Goal: Task Accomplishment & Management: Complete application form

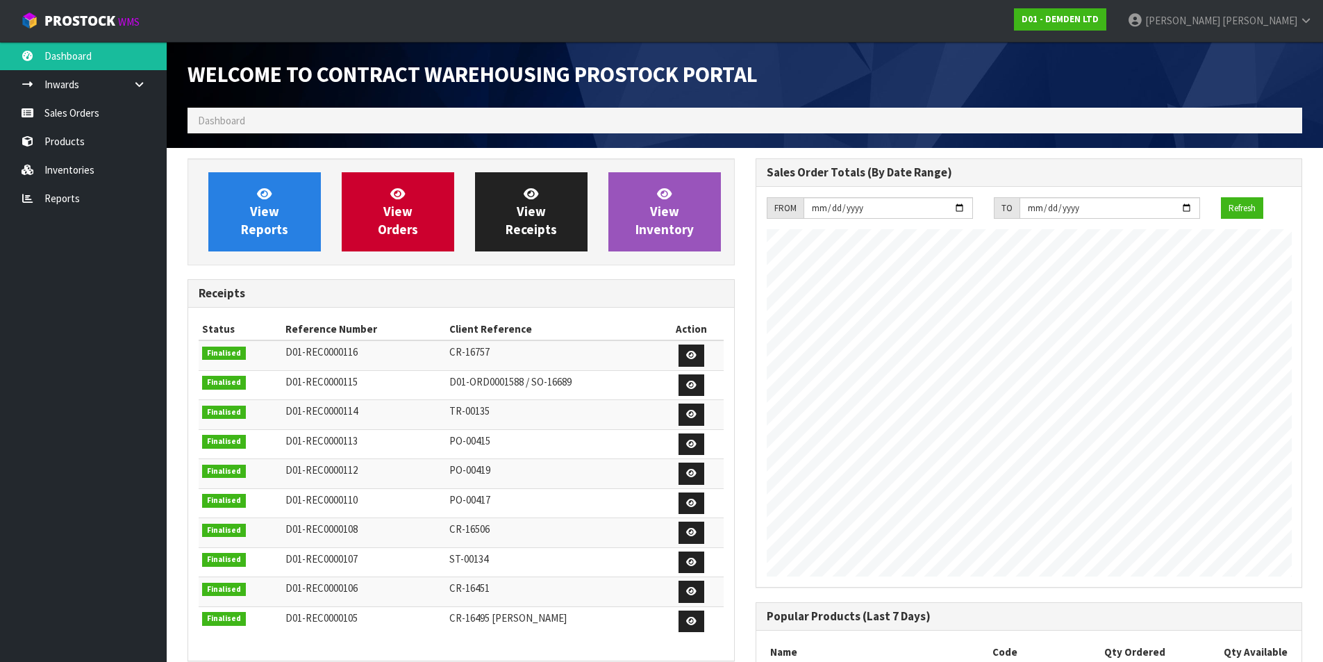
scroll to position [636, 568]
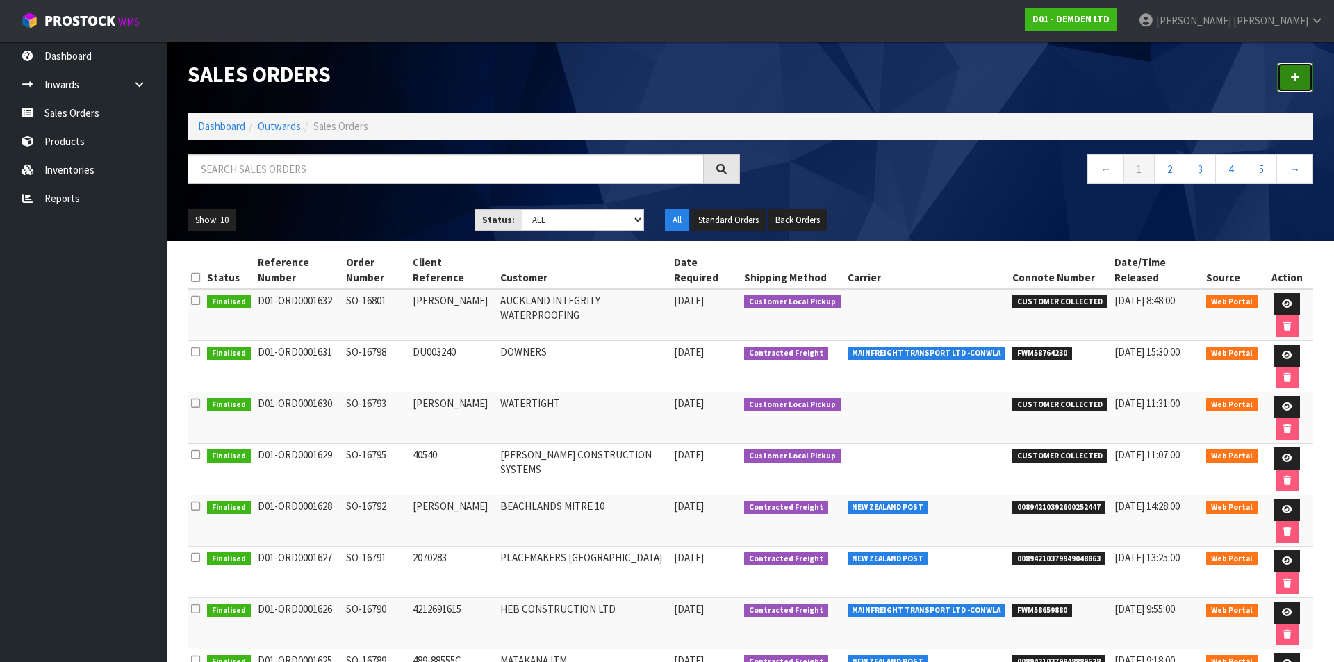
click at [1292, 83] on link at bounding box center [1295, 78] width 36 height 30
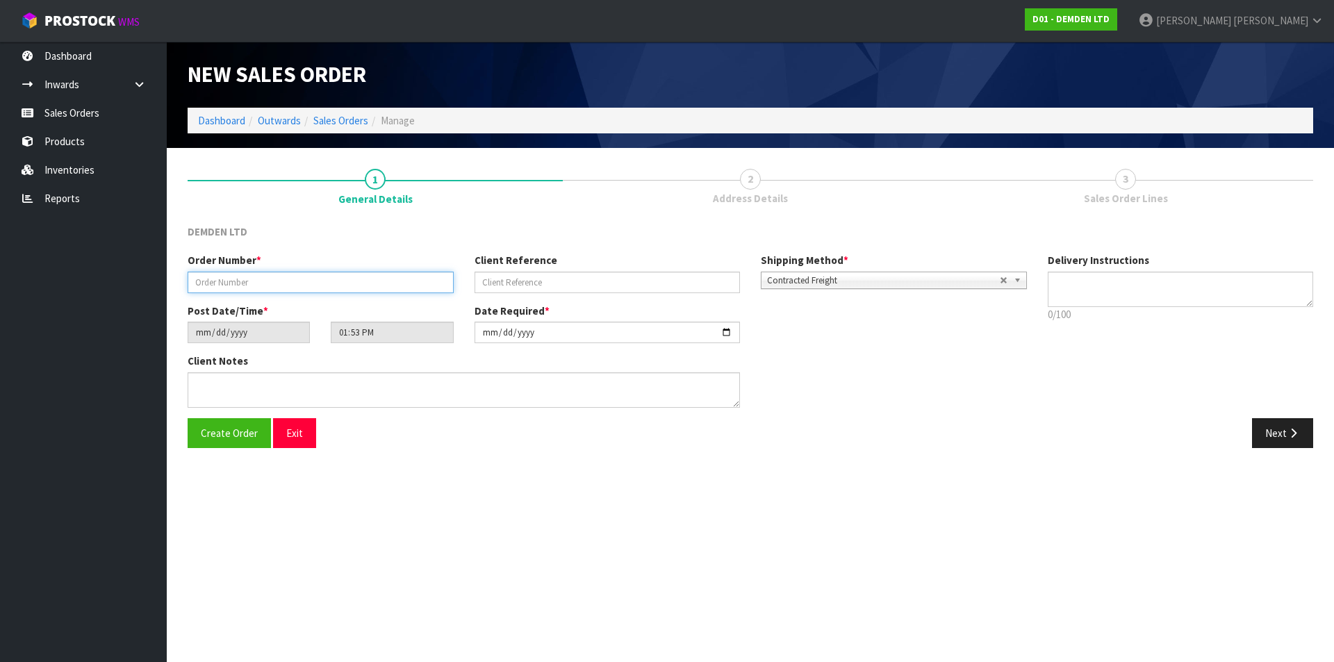
click at [322, 284] on input "text" at bounding box center [321, 283] width 266 height 22
type input "SO-16802"
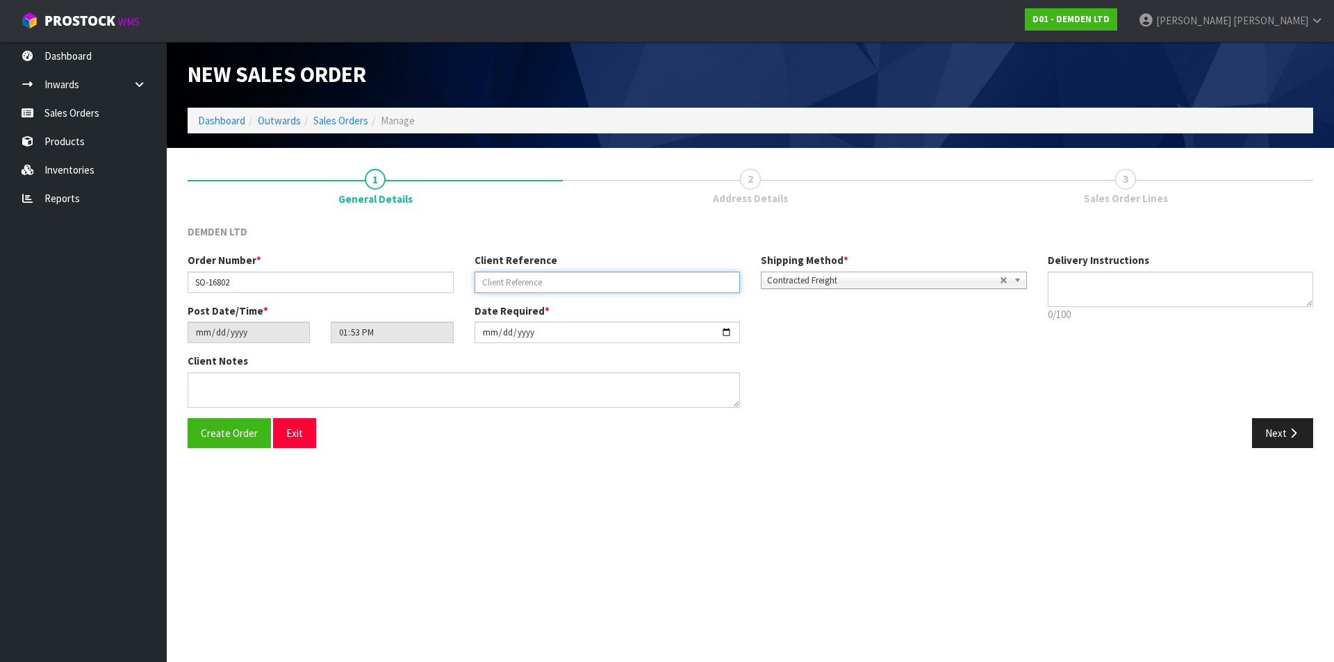
paste input "PO-520575"
type input "PO-520575"
click at [1290, 436] on icon "button" at bounding box center [1293, 433] width 13 height 10
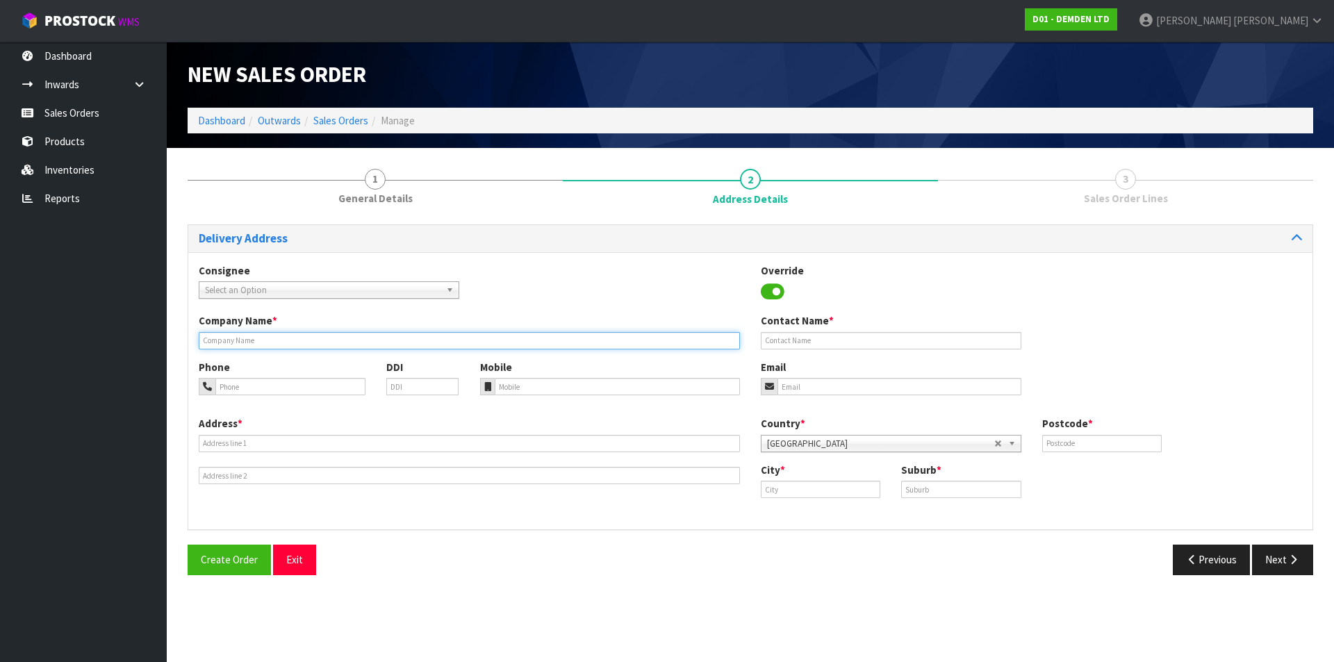
click at [249, 336] on input "text" at bounding box center [469, 340] width 541 height 17
type input "[PERSON_NAME] POOLS"
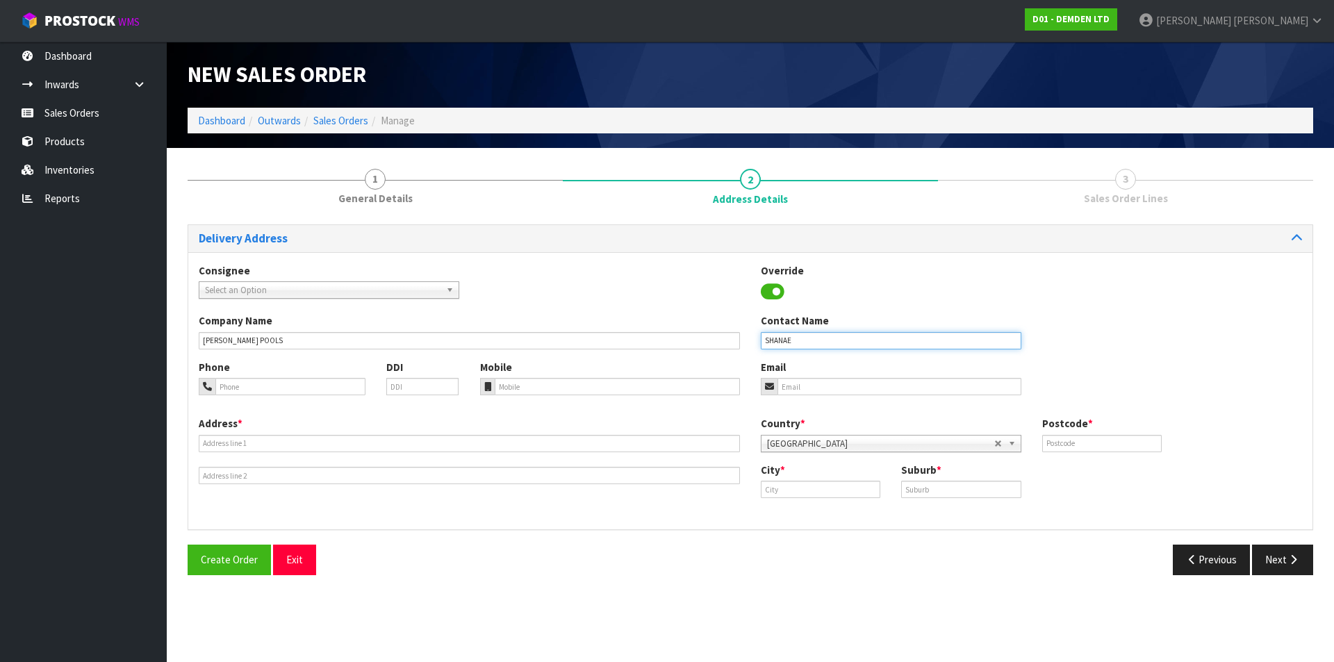
type input "SHANAE"
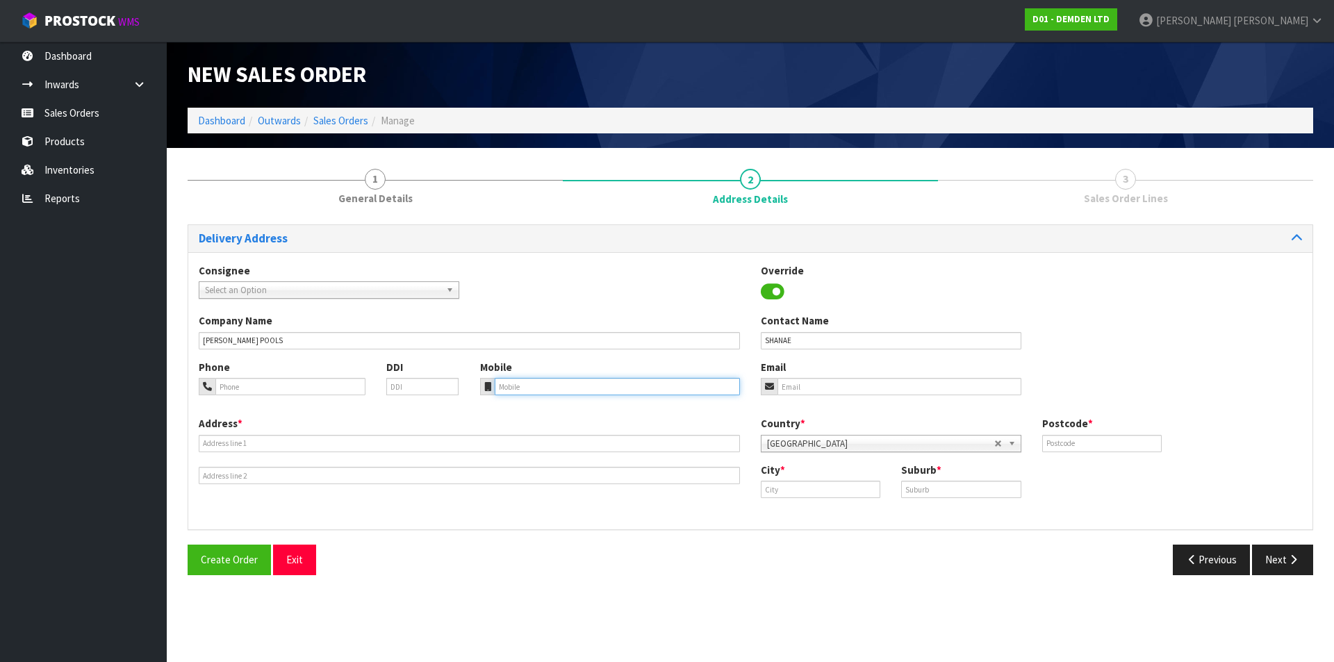
click at [549, 384] on input "tel" at bounding box center [618, 386] width 246 height 17
paste input "9) 525 1242"
type input "09 525 1242"
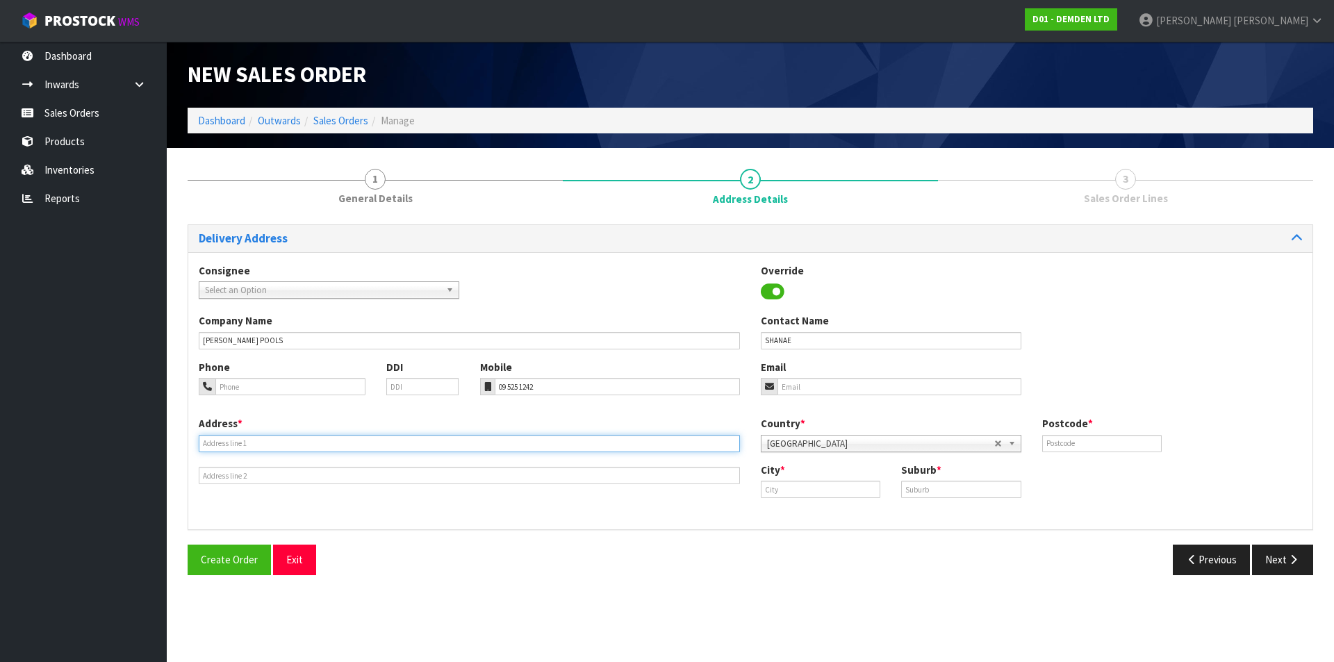
click at [250, 440] on input "text" at bounding box center [469, 443] width 541 height 17
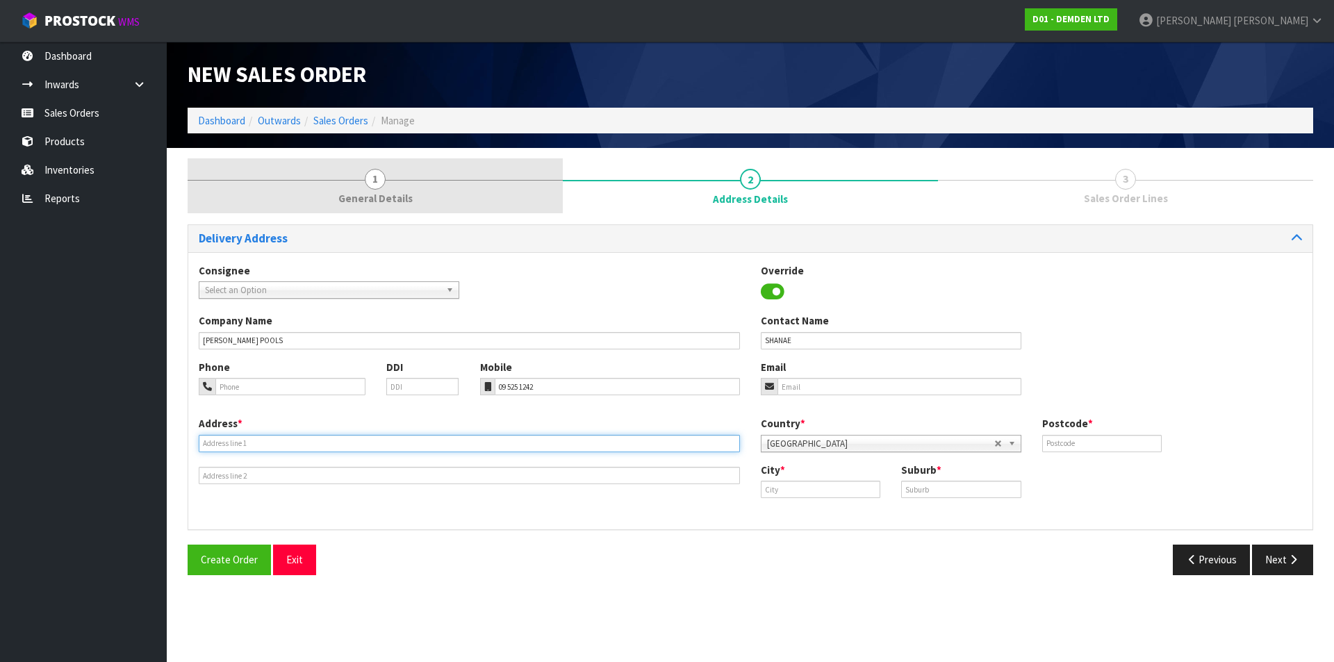
paste input "[STREET_ADDRESS]"
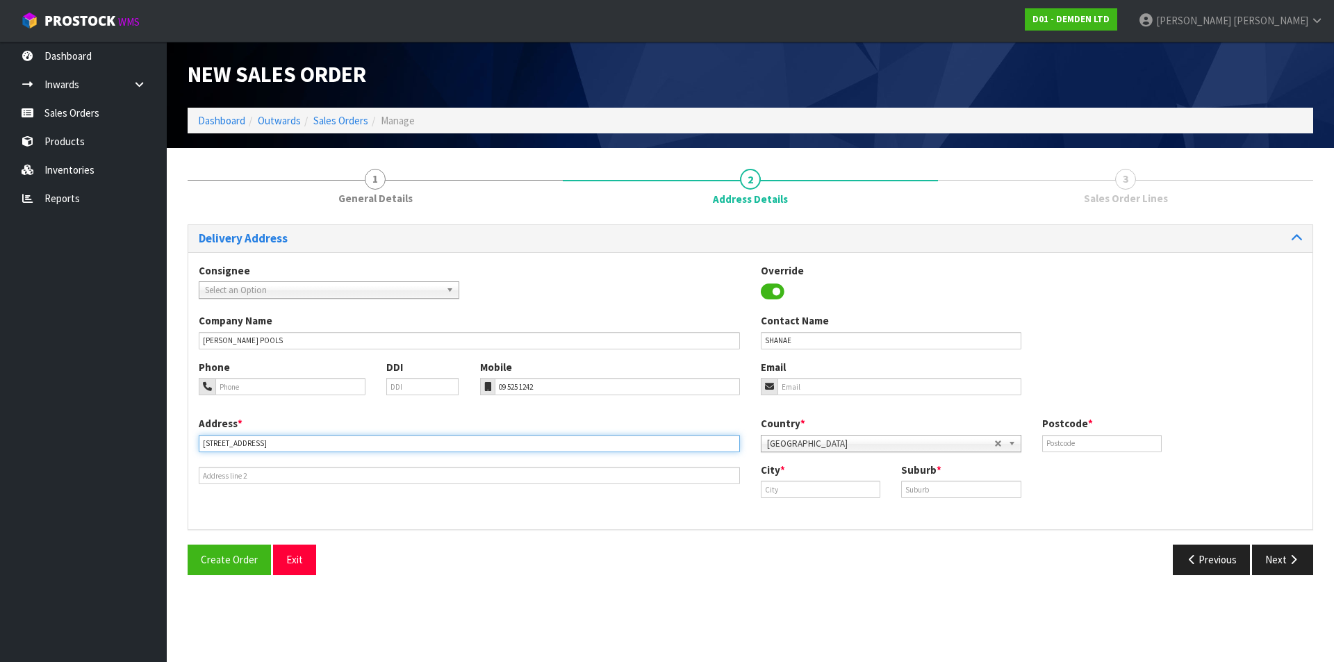
type input "[STREET_ADDRESS]"
click at [1099, 445] on input "text" at bounding box center [1101, 443] width 119 height 17
type input "1051"
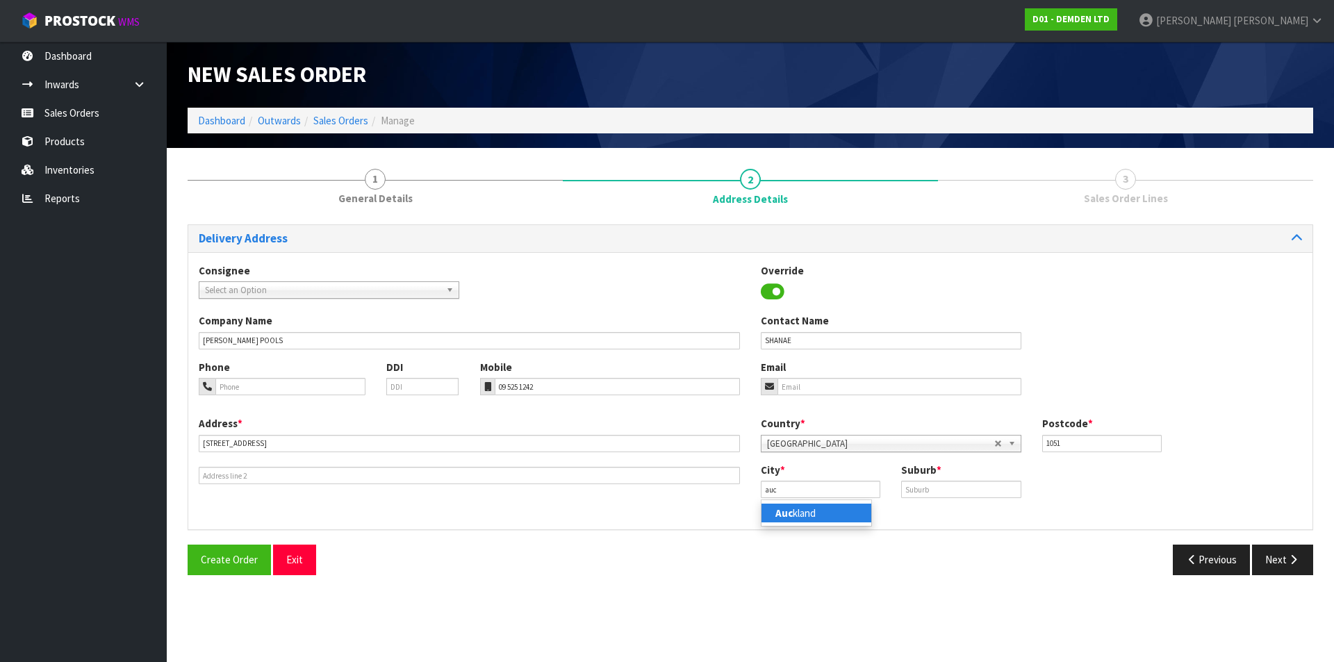
click at [816, 513] on link "Auc kland" at bounding box center [816, 513] width 110 height 19
type input "[GEOGRAPHIC_DATA]"
click at [927, 490] on input "text" at bounding box center [960, 489] width 119 height 17
type input "MT [GEOGRAPHIC_DATA]"
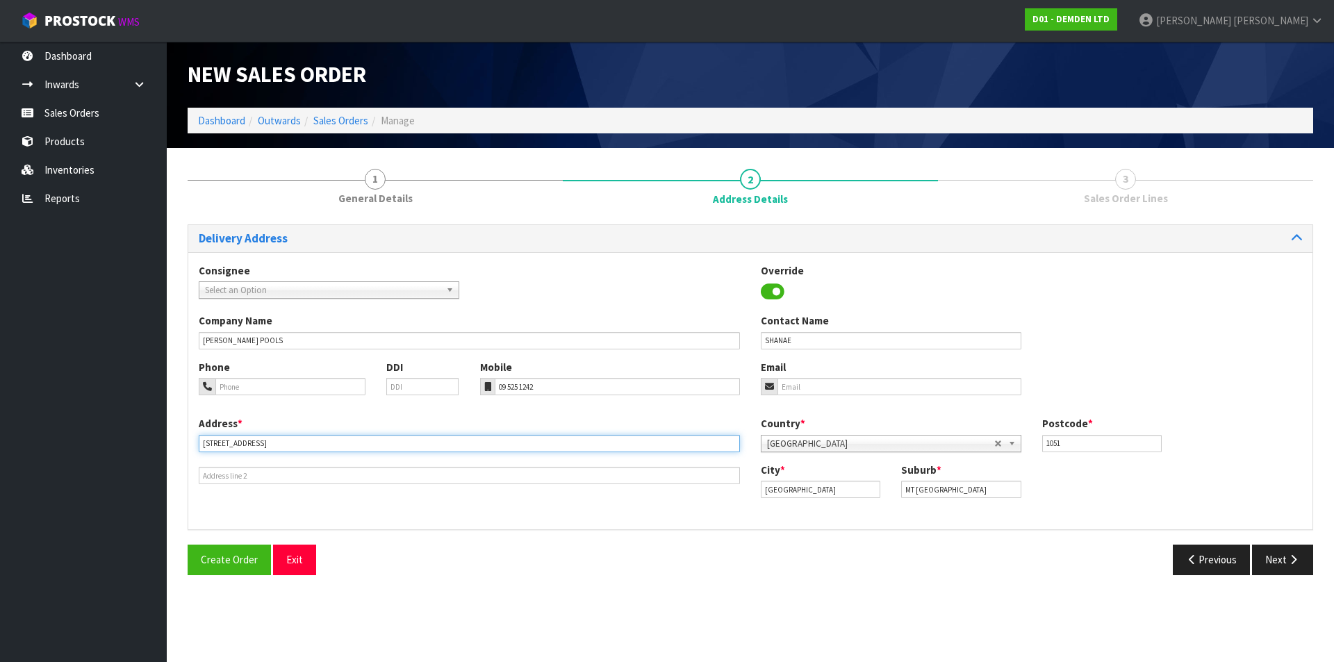
click at [402, 436] on input "[STREET_ADDRESS]" at bounding box center [469, 443] width 541 height 17
type input "[STREET_ADDRESS]"
click at [1276, 556] on button "Next" at bounding box center [1282, 560] width 61 height 30
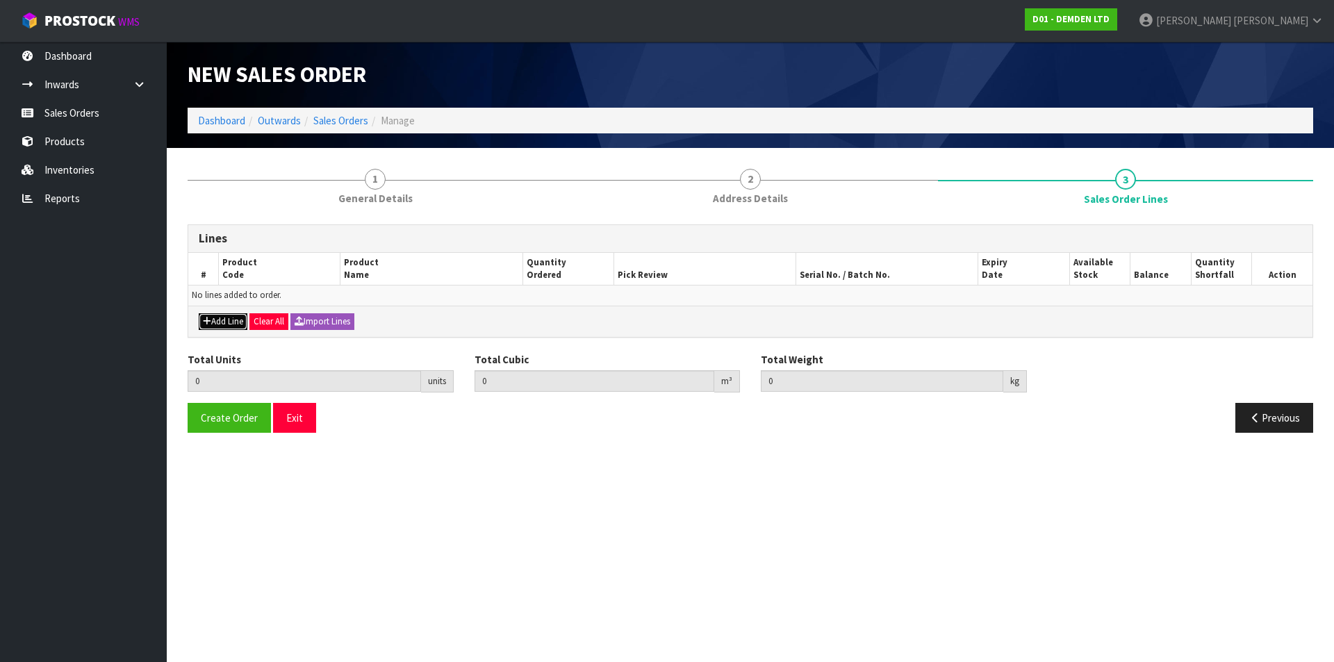
click at [238, 327] on button "Add Line" at bounding box center [223, 321] width 49 height 17
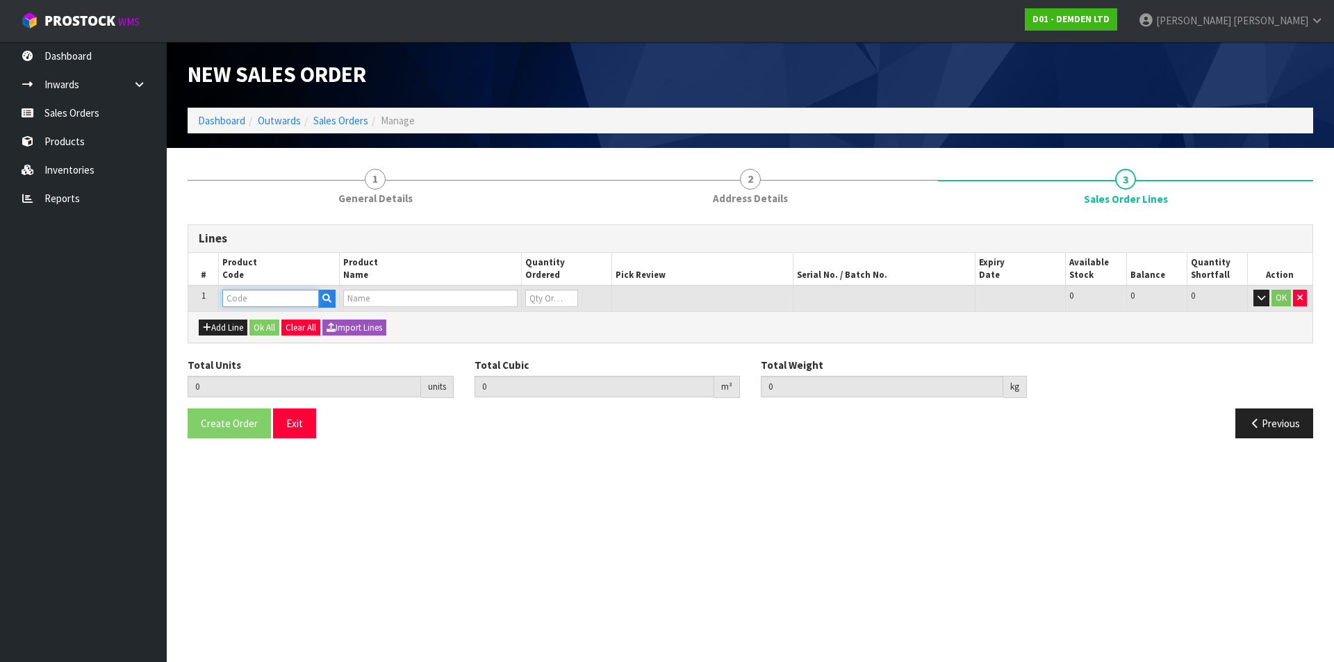
click at [240, 292] on input "text" at bounding box center [270, 298] width 97 height 17
type input "130020"
type input "0.000000"
type input "0.000"
type input "XYPEX CONCENTRATE 20KG"
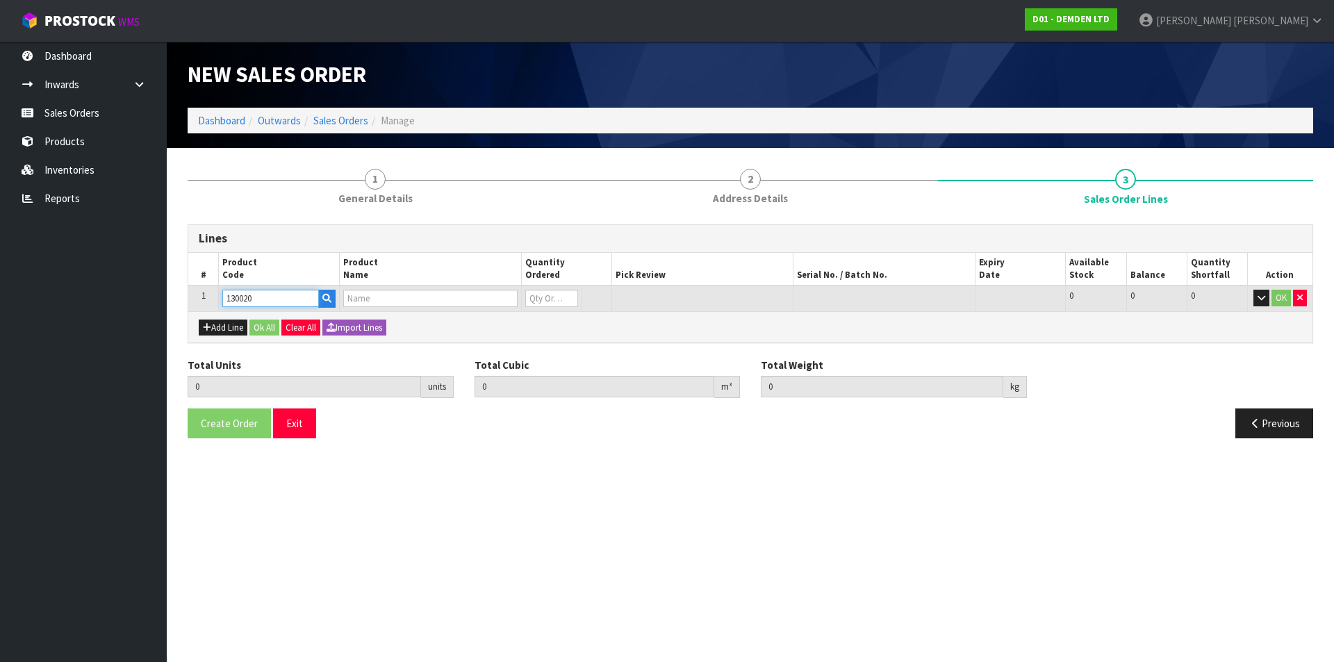
type input "0"
type input "130020"
type input "1"
type input "0.0369"
type input "20.9"
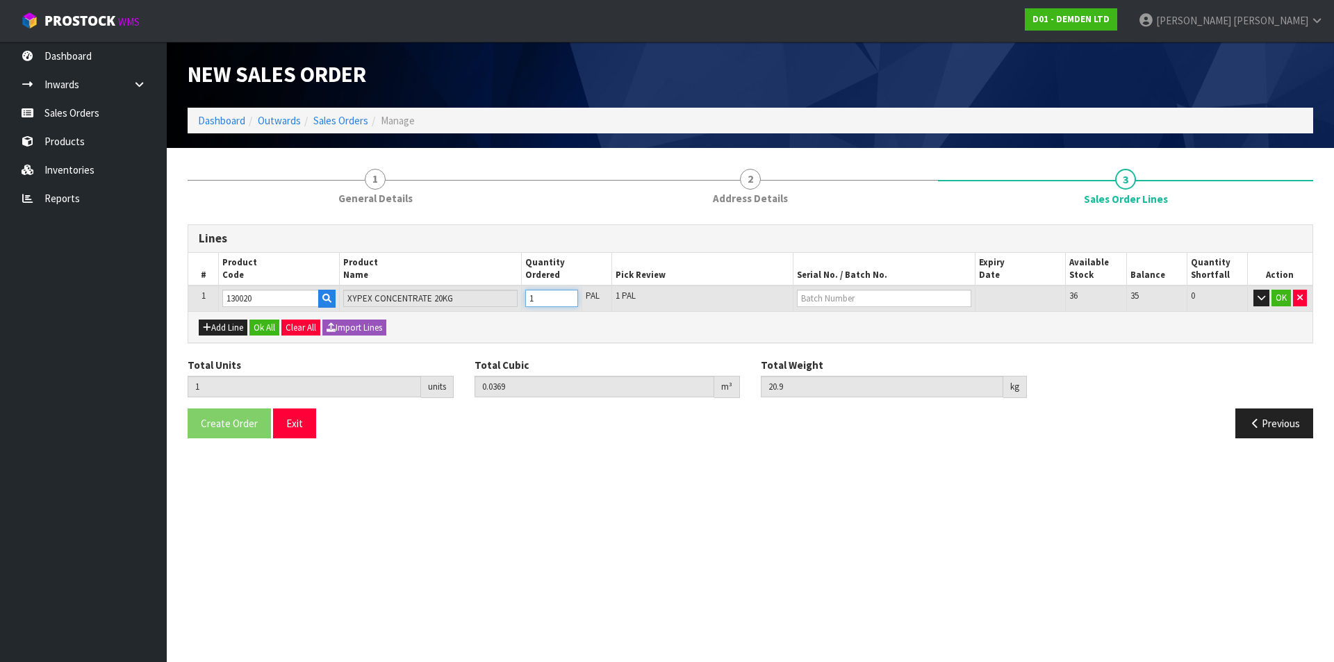
type input "1"
click at [567, 294] on input "1" at bounding box center [551, 298] width 53 height 17
type input "2"
type input "0.0738"
type input "41.8"
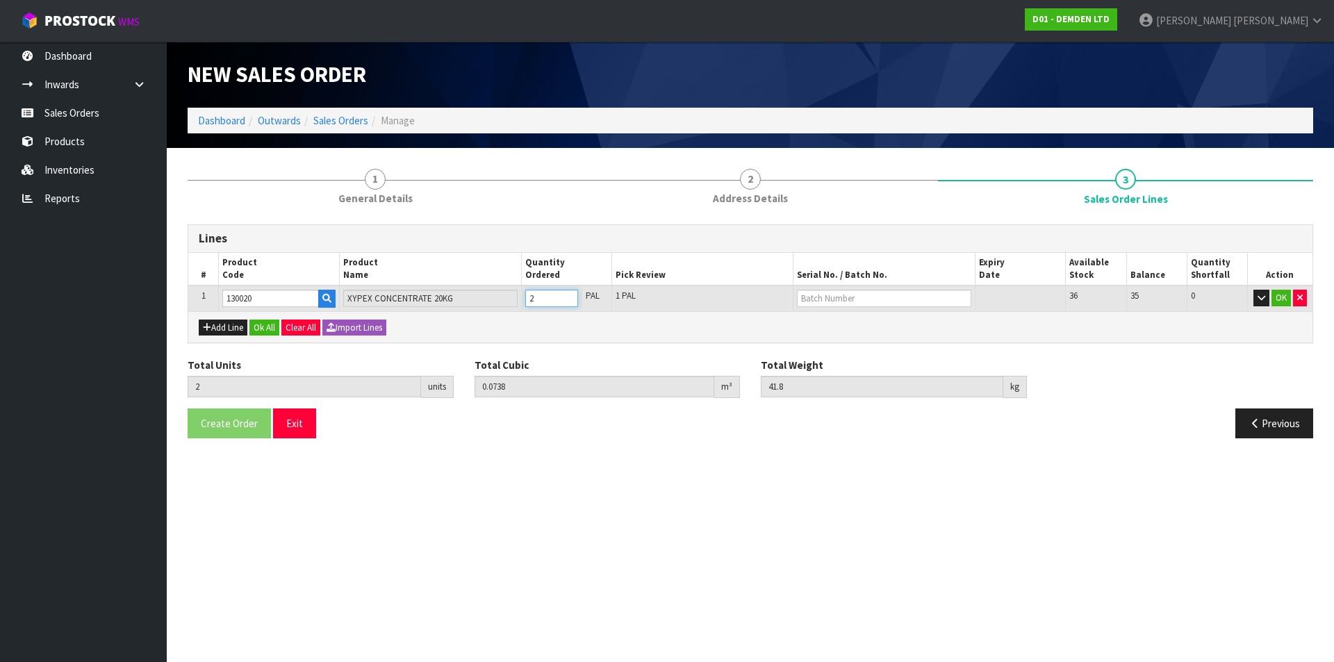
type input "2"
click at [566, 294] on input "2" at bounding box center [551, 298] width 53 height 17
click at [874, 302] on input "text" at bounding box center [884, 298] width 174 height 17
click at [848, 322] on link "02225AJ" at bounding box center [853, 322] width 110 height 19
type input "02225AJ"
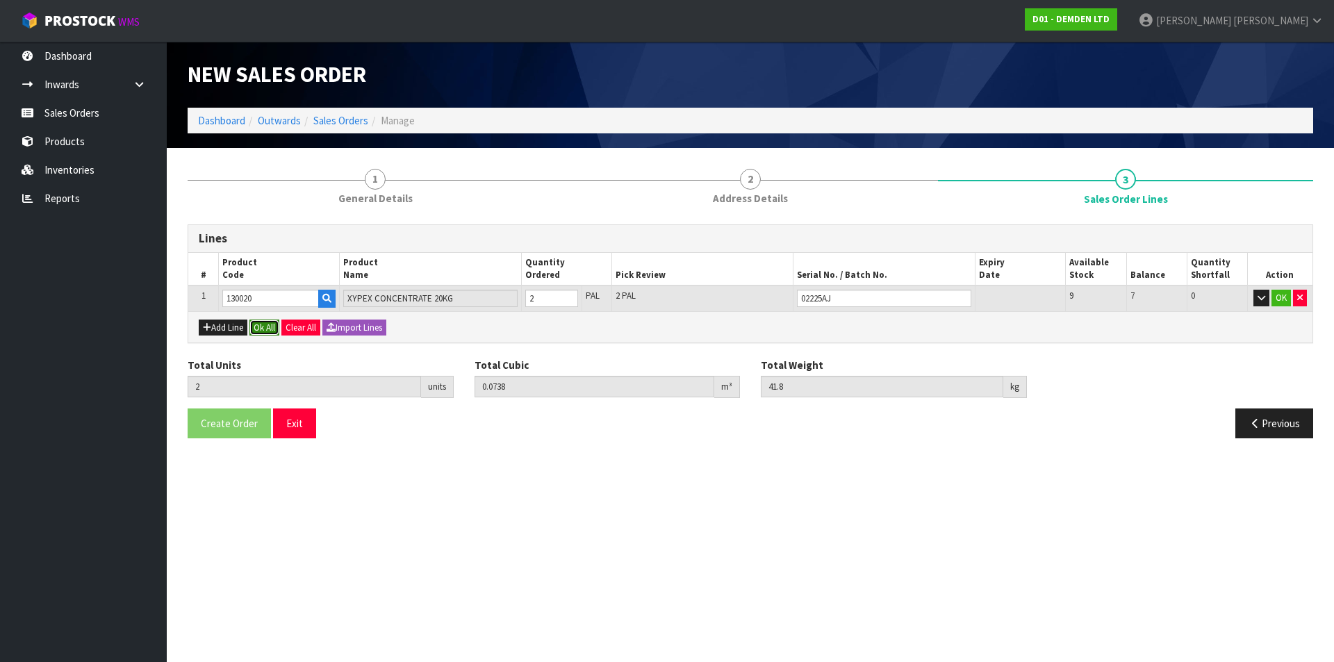
click at [266, 327] on button "Ok All" at bounding box center [264, 328] width 30 height 17
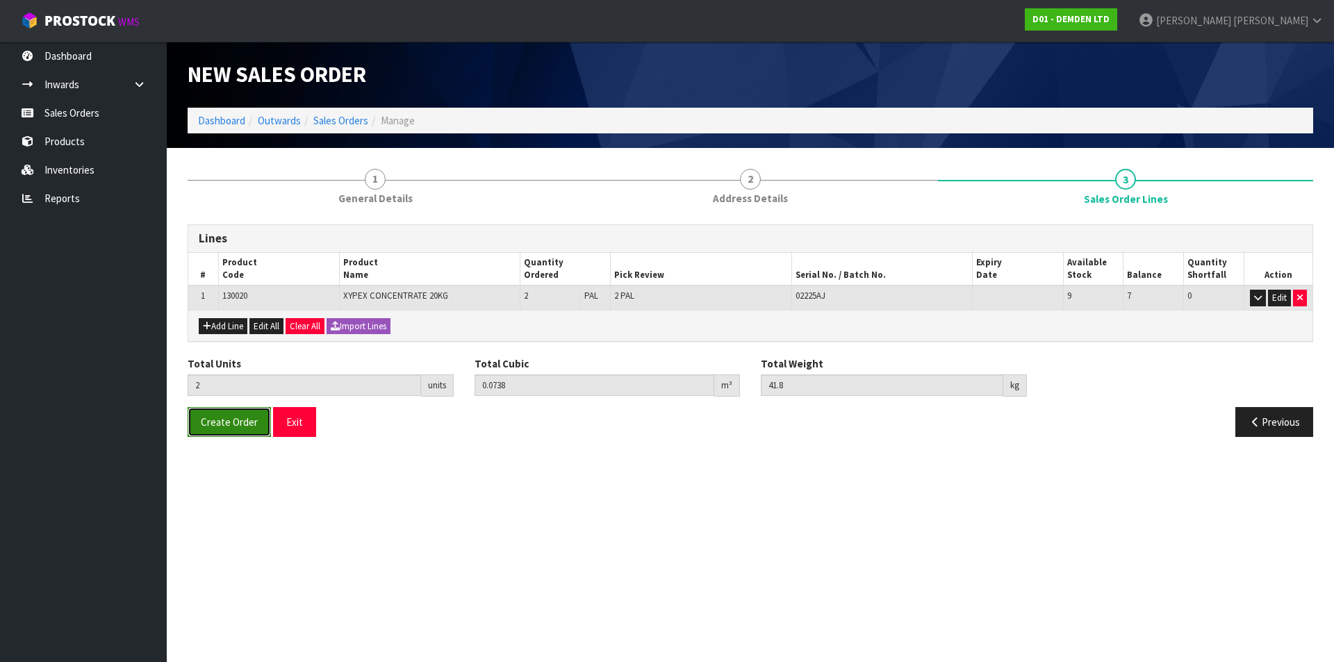
click at [233, 432] on button "Create Order" at bounding box center [229, 422] width 83 height 30
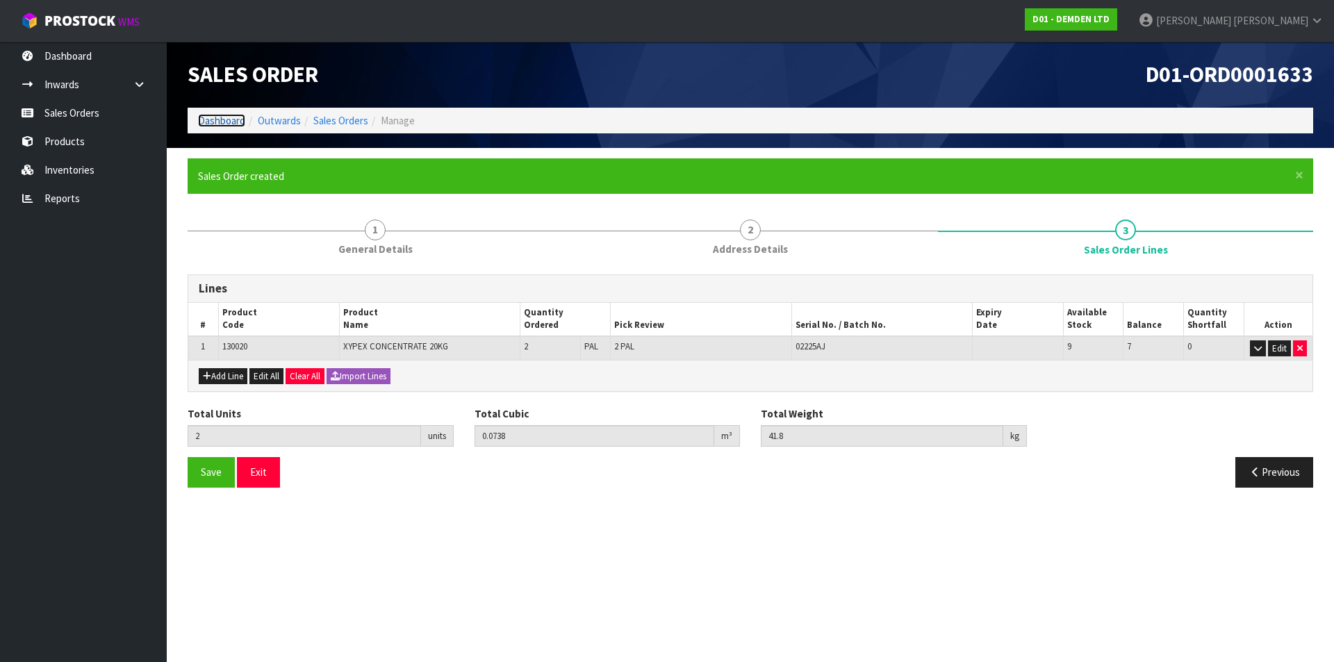
click at [231, 122] on link "Dashboard" at bounding box center [221, 120] width 47 height 13
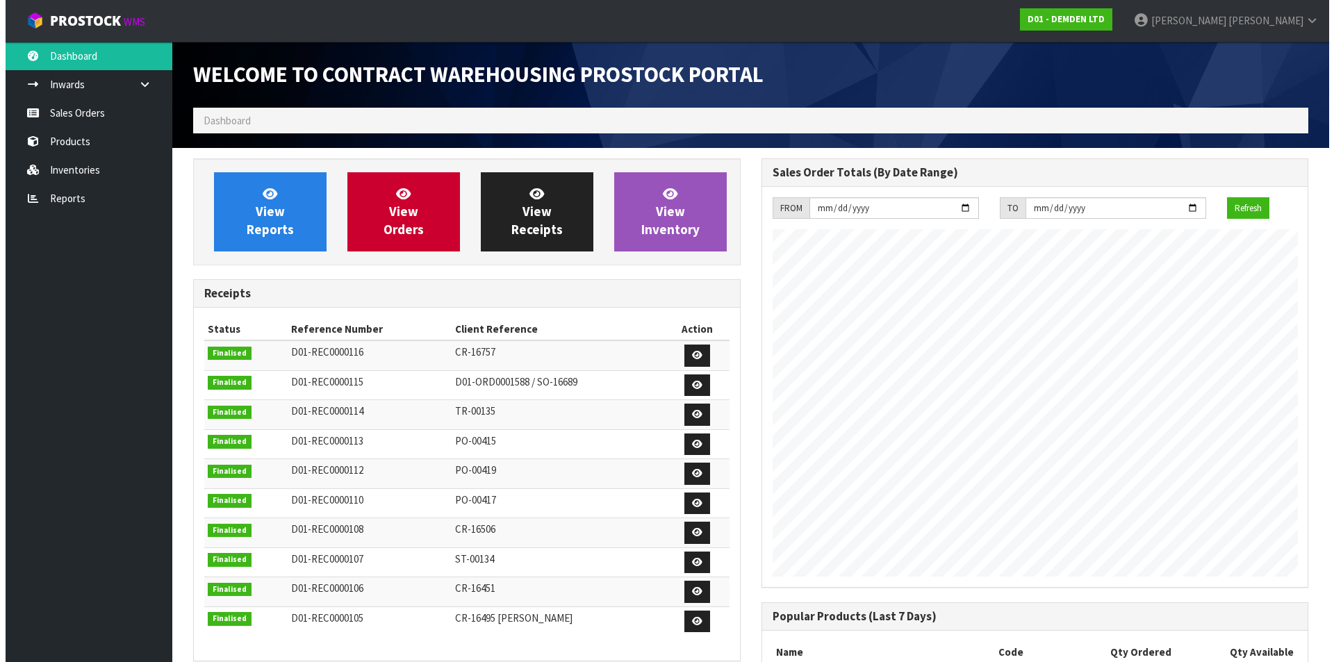
scroll to position [636, 568]
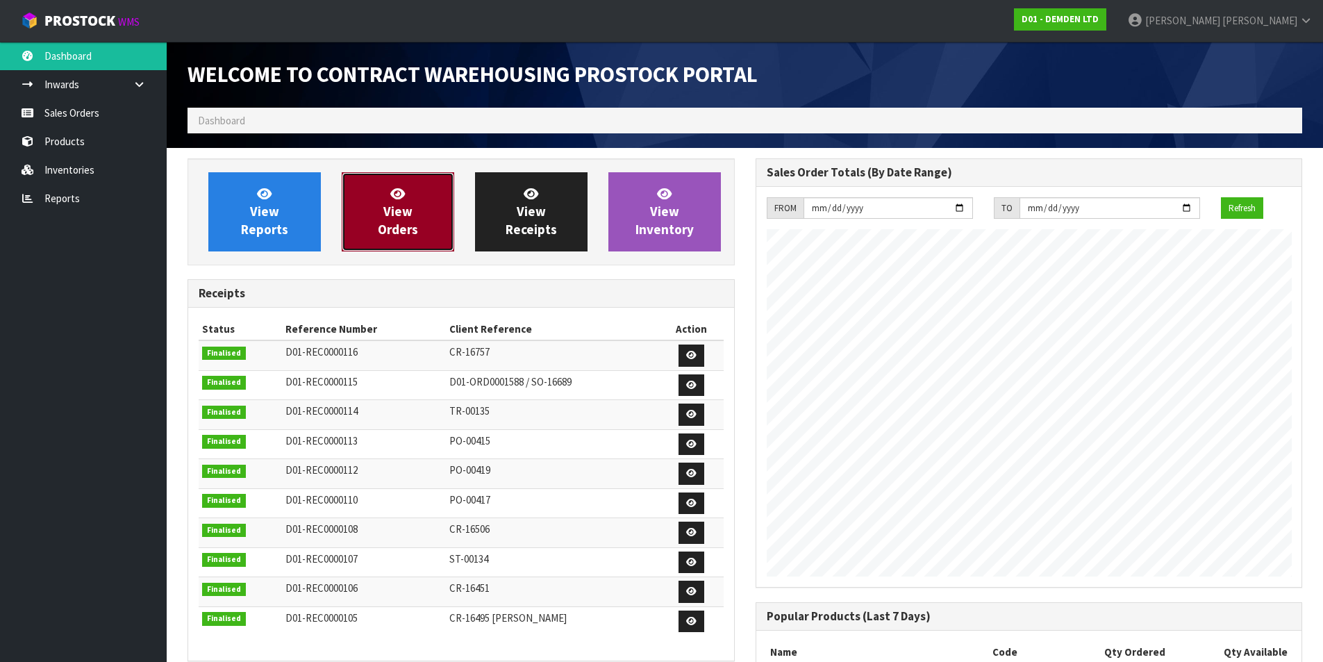
click at [393, 222] on span "View Orders" at bounding box center [398, 211] width 40 height 52
